Goal: Task Accomplishment & Management: Manage account settings

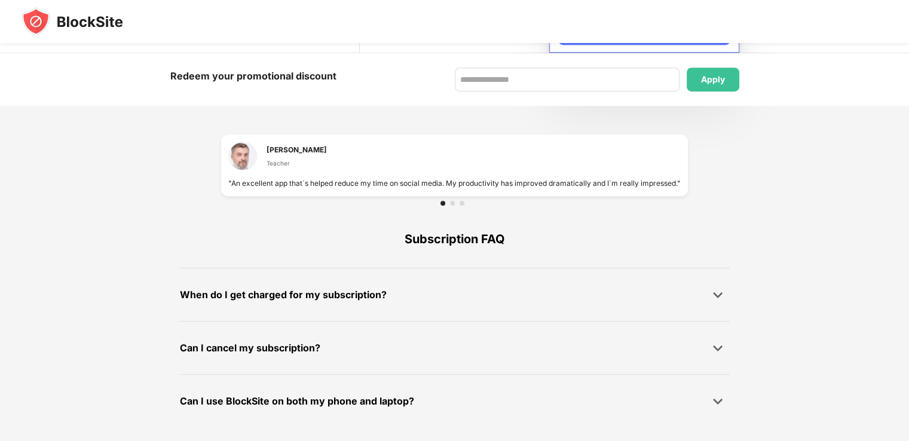
scroll to position [66, 0]
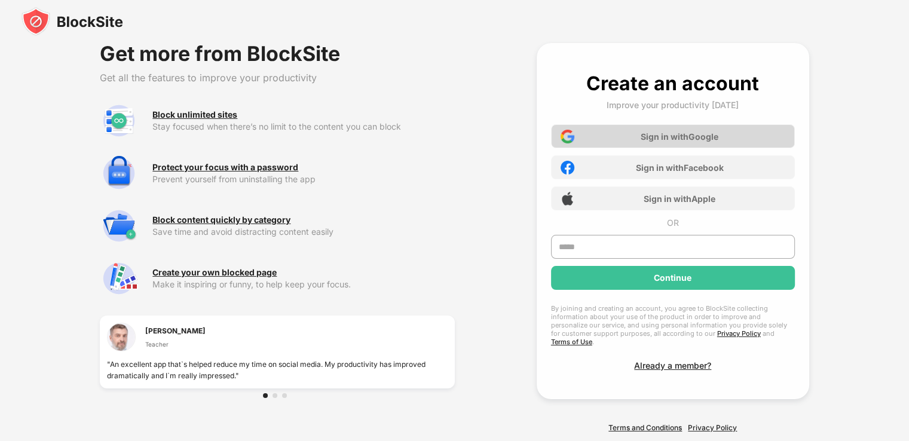
click at [678, 136] on div "Sign in with Google" at bounding box center [680, 137] width 78 height 10
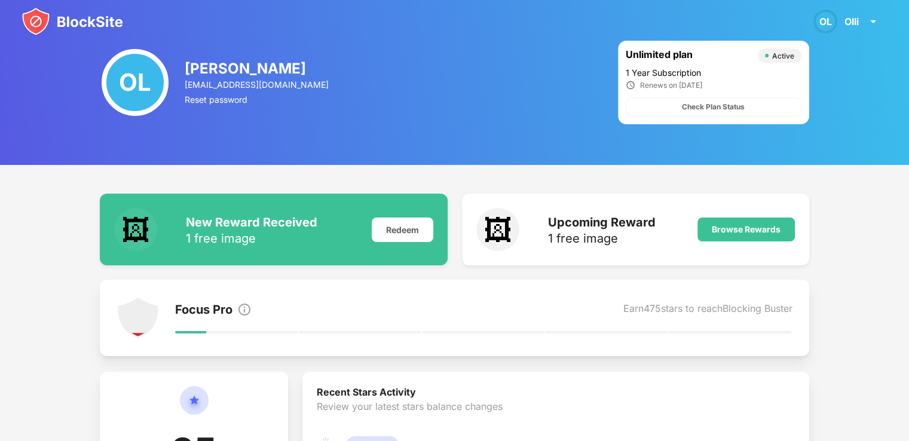
click at [220, 227] on div "New Reward Received" at bounding box center [252, 222] width 132 height 14
click at [392, 231] on div "Redeem" at bounding box center [403, 230] width 62 height 25
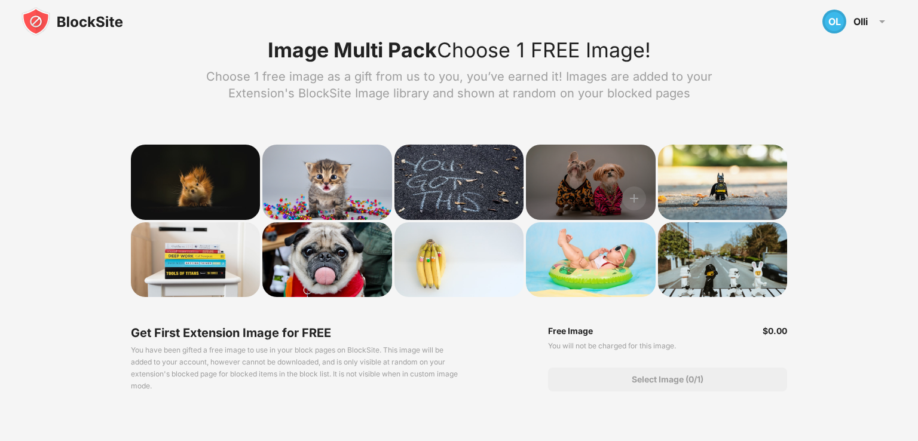
click at [601, 182] on div at bounding box center [591, 182] width 130 height 75
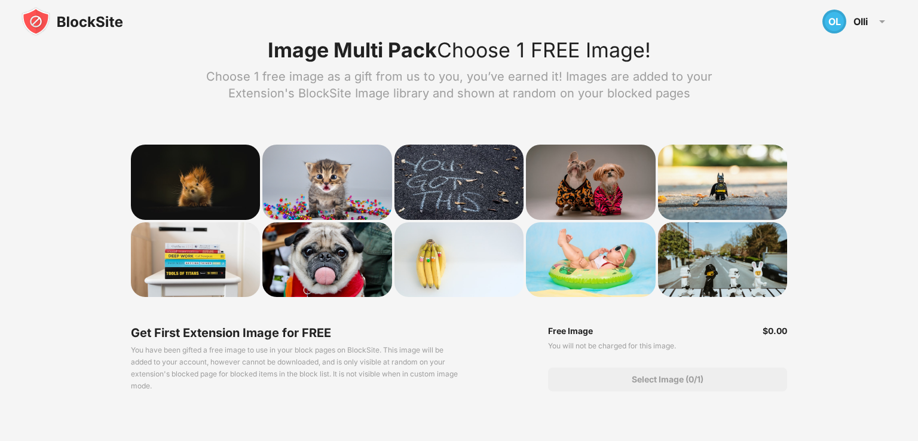
click at [656, 377] on div "Select Image (0/1)" at bounding box center [668, 380] width 72 height 10
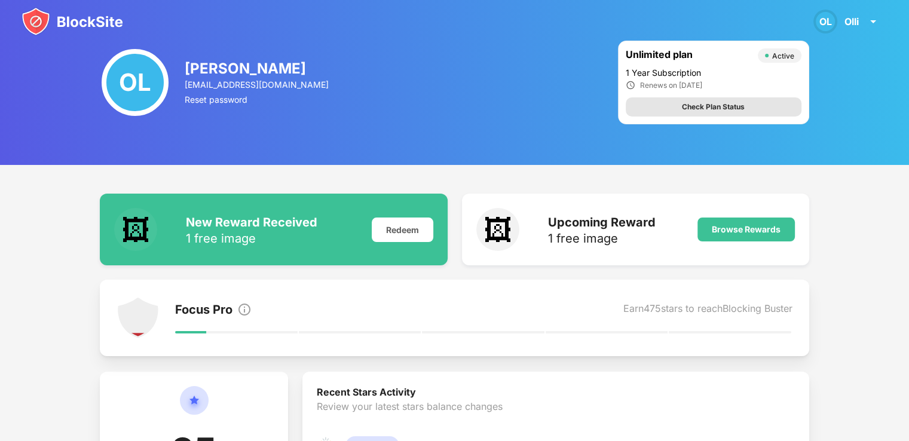
click at [676, 106] on div "Check Plan Status" at bounding box center [714, 106] width 176 height 19
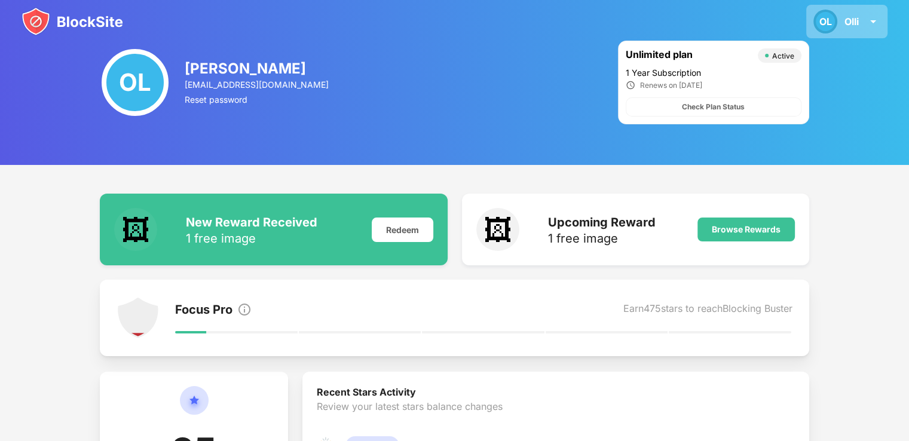
click at [851, 22] on div "Olli" at bounding box center [852, 22] width 14 height 12
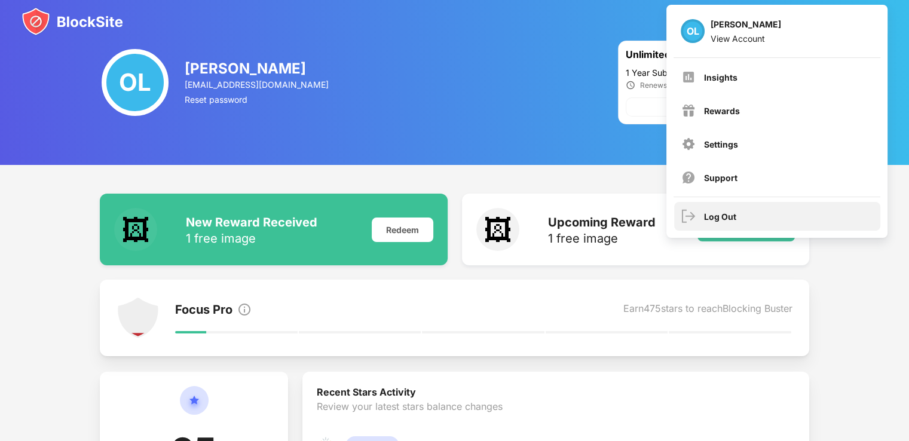
click at [760, 220] on div "Log Out" at bounding box center [777, 216] width 206 height 29
